Goal: Information Seeking & Learning: Learn about a topic

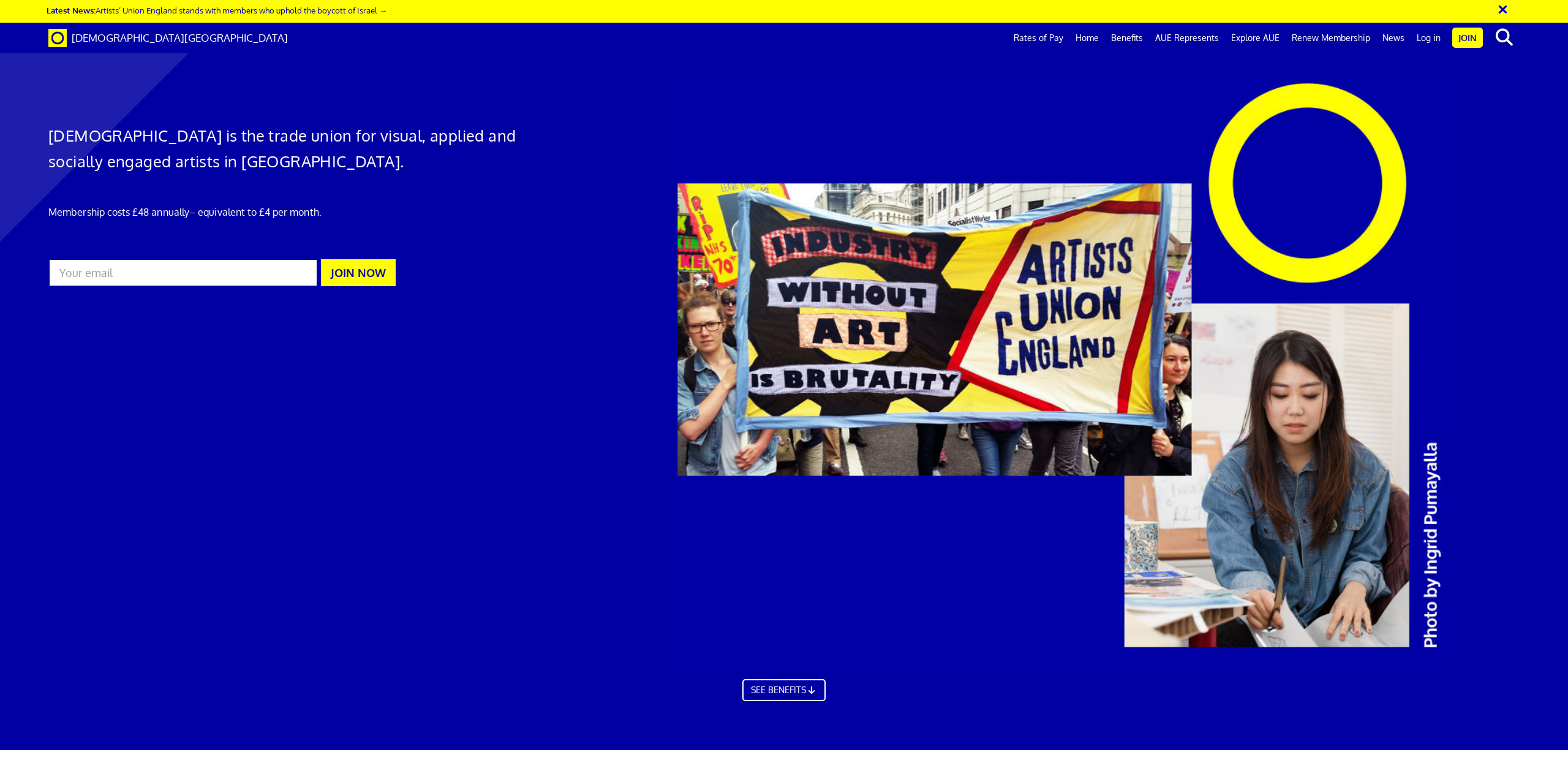
scroll to position [0, 36]
click at [490, 496] on div at bounding box center [784, 381] width 1568 height 738
click at [328, 409] on div at bounding box center [784, 381] width 1568 height 738
click at [1039, 38] on link "Rates of Pay" at bounding box center [1038, 38] width 62 height 31
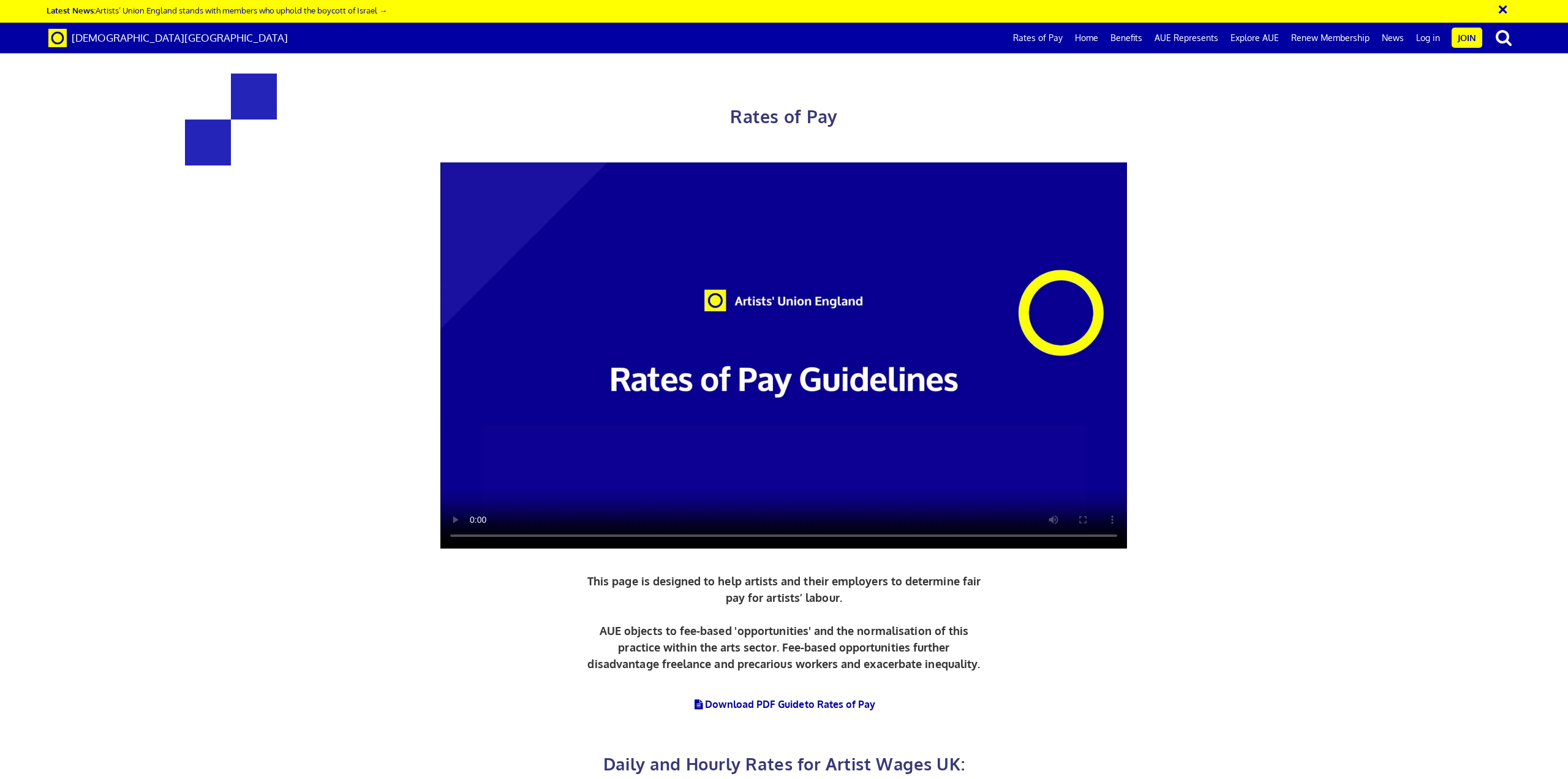
scroll to position [307, 0]
click at [108, 46] on link "[DEMOGRAPHIC_DATA][GEOGRAPHIC_DATA]" at bounding box center [167, 38] width 258 height 31
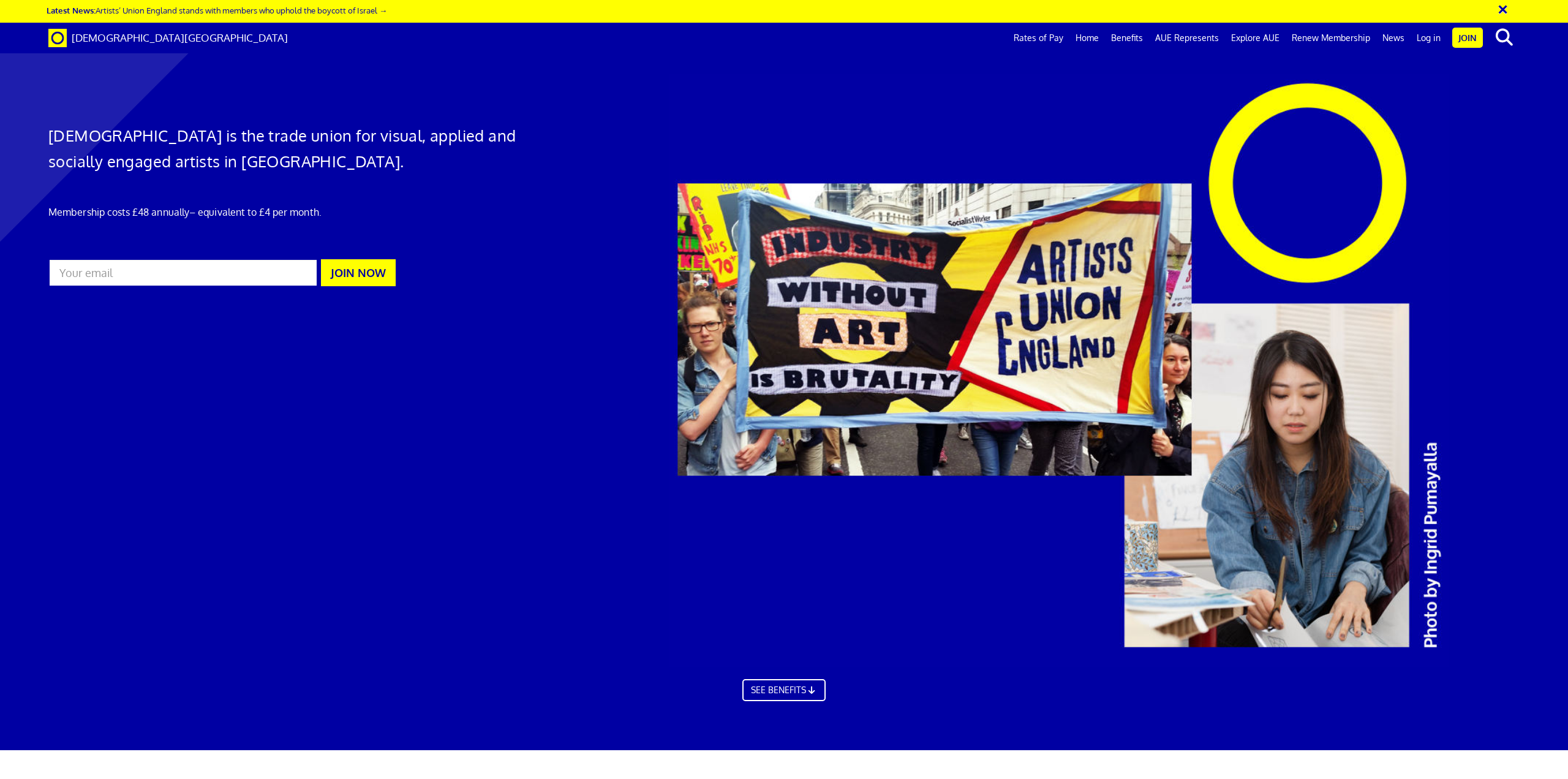
scroll to position [2879, 0]
